Goal: Transaction & Acquisition: Purchase product/service

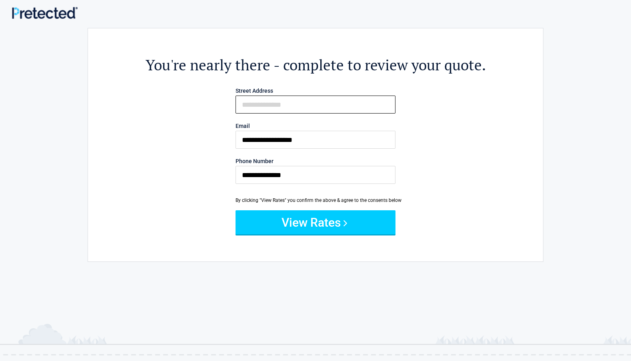
click at [284, 108] on input "Street Address" at bounding box center [316, 105] width 160 height 18
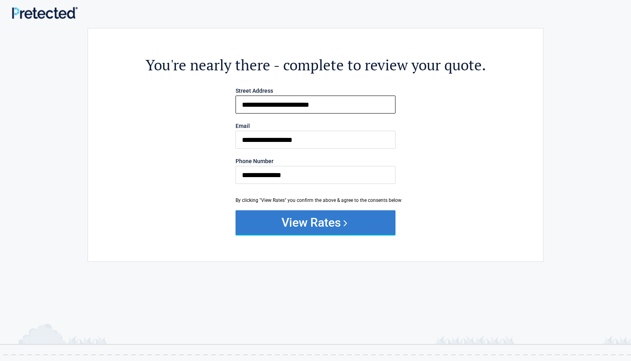
type input "**********"
click at [319, 225] on button "View Rates" at bounding box center [316, 222] width 160 height 24
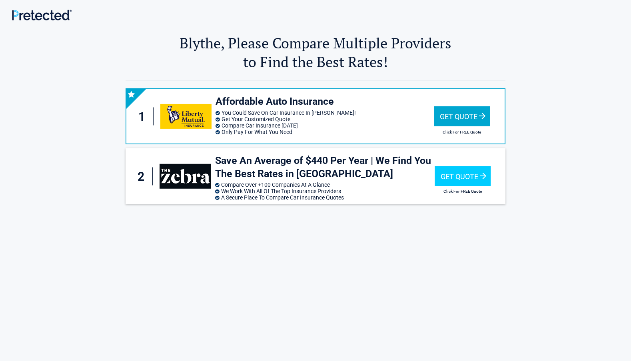
click at [460, 116] on div "Get Quote" at bounding box center [462, 116] width 56 height 20
